Goal: Information Seeking & Learning: Learn about a topic

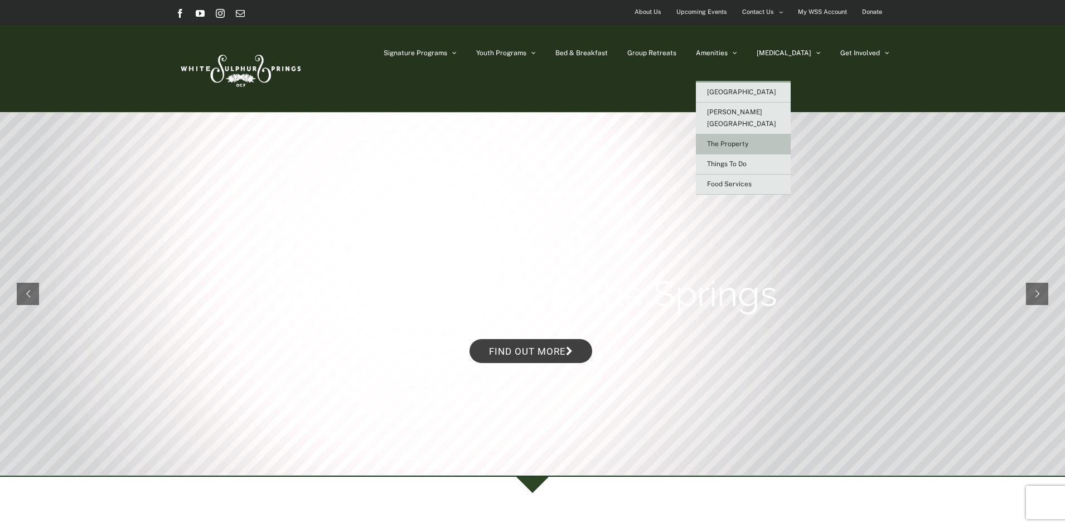
click at [748, 140] on span "The Property" at bounding box center [727, 144] width 41 height 8
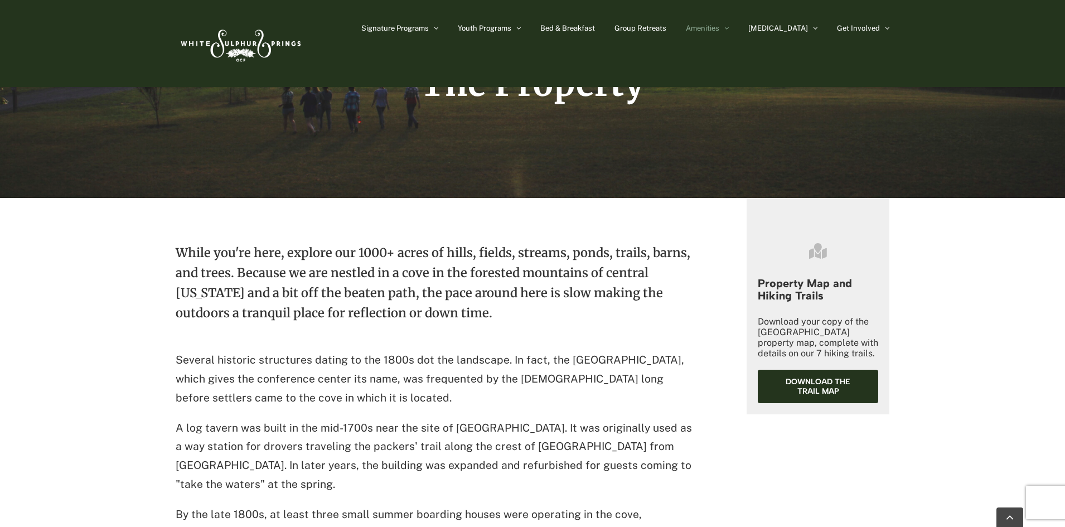
scroll to position [272, 0]
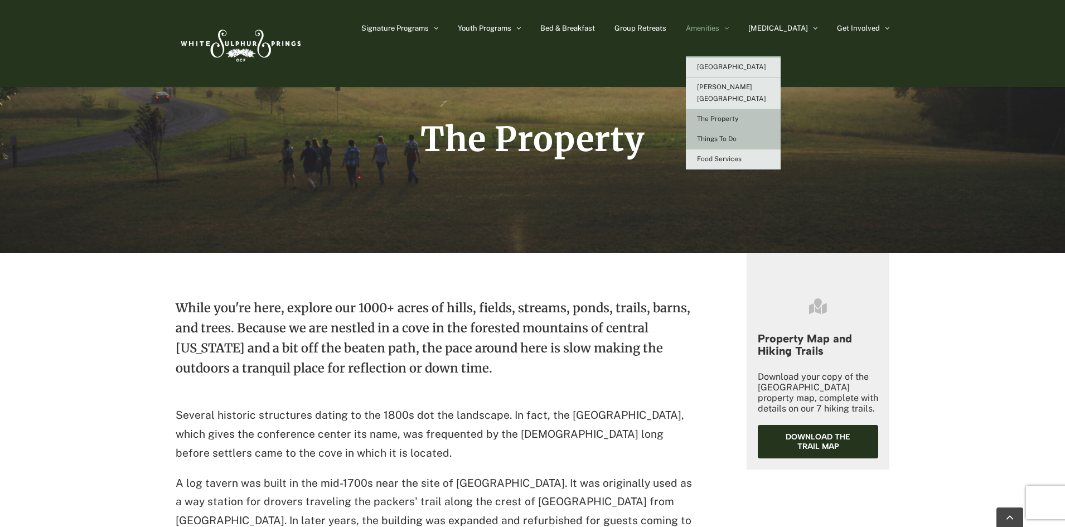
click at [736, 135] on span "Things To Do" at bounding box center [717, 139] width 40 height 8
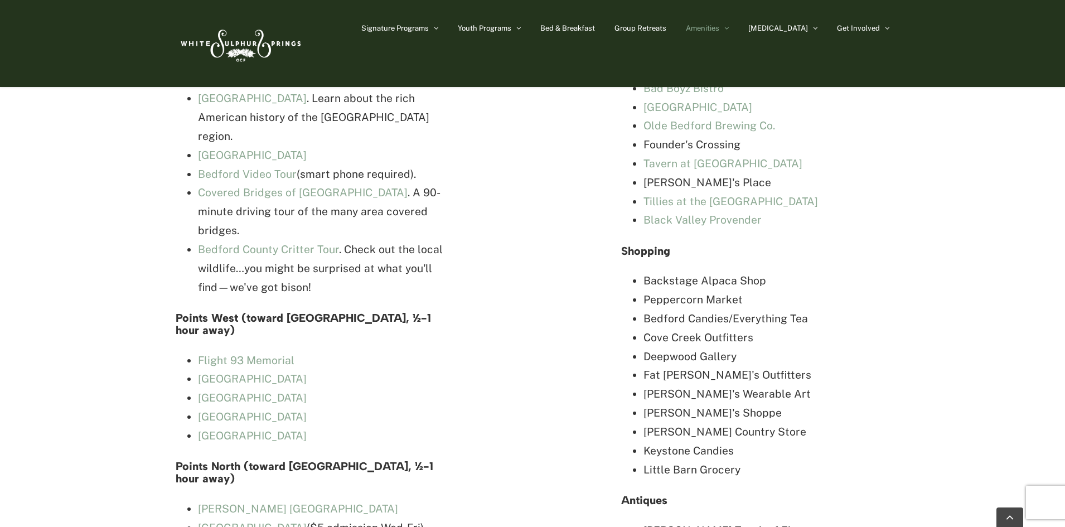
scroll to position [2955, 0]
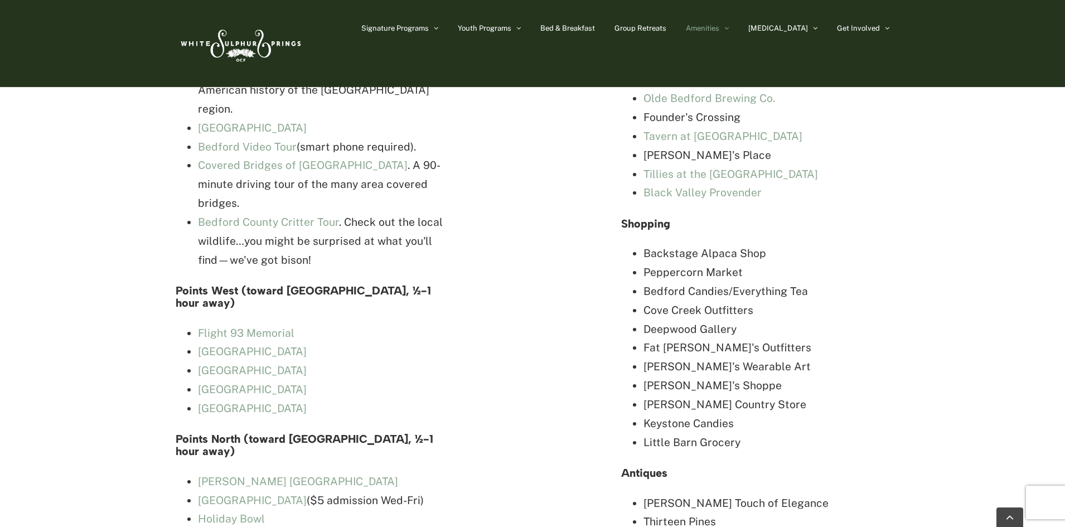
click at [489, 423] on div "Things to do in and around [GEOGRAPHIC_DATA] has many historic sites as well as…" at bounding box center [533, 181] width 714 height 1449
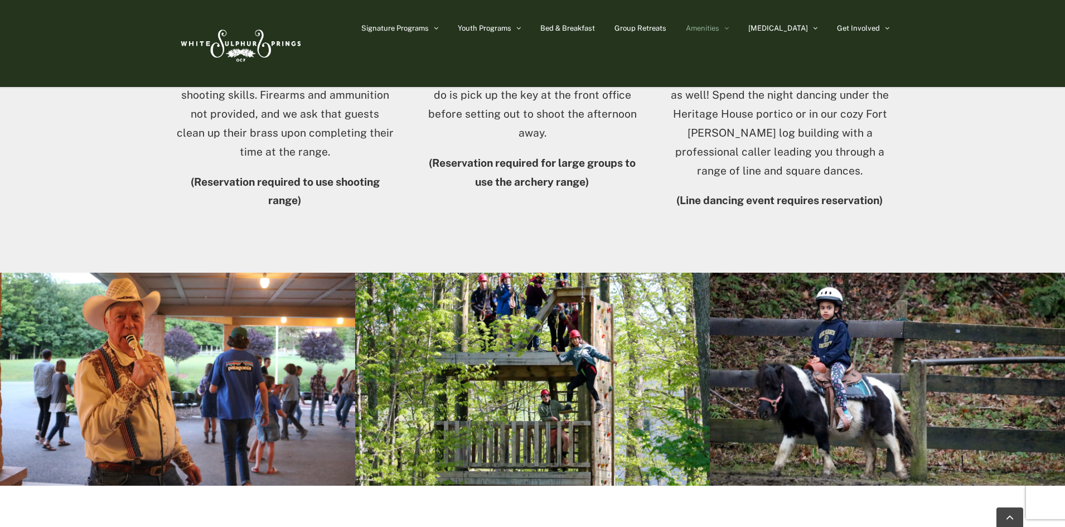
scroll to position [1877, 0]
